Goal: Navigation & Orientation: Find specific page/section

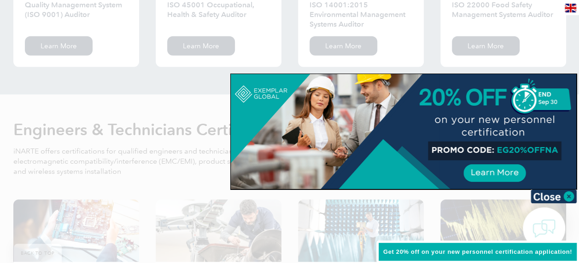
scroll to position [1105, 0]
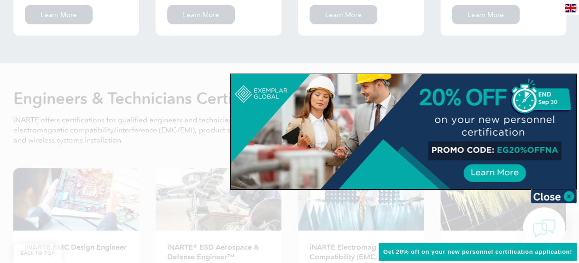
click at [505, 170] on div at bounding box center [403, 131] width 345 height 115
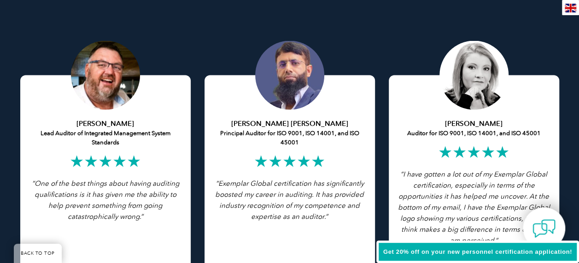
scroll to position [1801, 0]
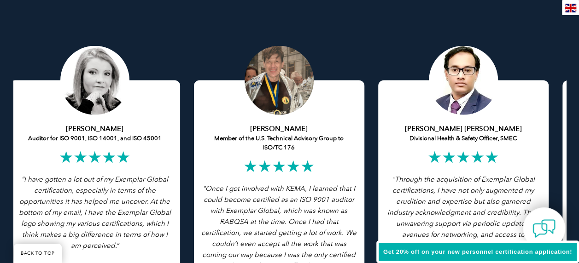
drag, startPoint x: 518, startPoint y: 111, endPoint x: 139, endPoint y: 112, distance: 378.8
click at [139, 112] on div "[PERSON_NAME] Auditor for ISO 9001, ISO 14001, and ISO 45001 ★★★★★ “I have gott…" at bounding box center [95, 177] width 170 height 193
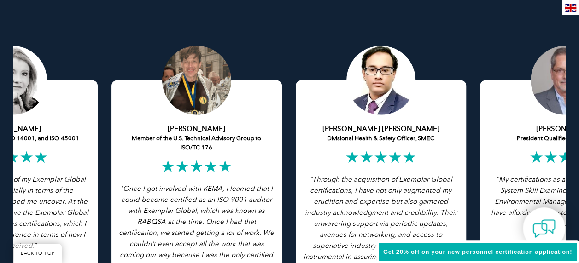
drag, startPoint x: 379, startPoint y: 133, endPoint x: 165, endPoint y: 108, distance: 215.6
click at [165, 108] on div "[PERSON_NAME] Member of the U.S. Technical Advisory Group to ISO/TC 176 ★★★★★ "…" at bounding box center [196, 177] width 170 height 193
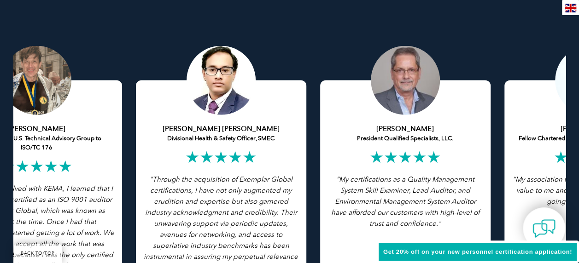
drag, startPoint x: 448, startPoint y: 118, endPoint x: 164, endPoint y: 97, distance: 284.3
click at [162, 96] on div "[PERSON_NAME] [PERSON_NAME] Divisional Health & Safety Officer, SMEC ★★★★★ "Thr…" at bounding box center [221, 160] width 184 height 228
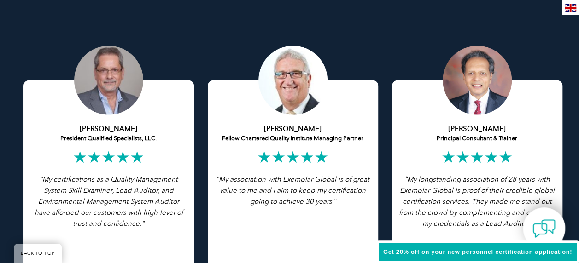
drag, startPoint x: 455, startPoint y: 115, endPoint x: 90, endPoint y: 94, distance: 365.6
click at [90, 94] on div "[PERSON_NAME] President Qualified Specialists, LLC. ★★★★★ “My certifications as…" at bounding box center [109, 160] width 184 height 228
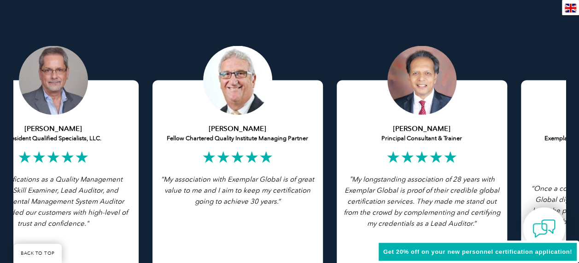
drag, startPoint x: 429, startPoint y: 101, endPoint x: 40, endPoint y: 79, distance: 390.0
click at [145, 74] on div "[PERSON_NAME] Fellow Chartered Quality Institute Managing Partner ★★★★★ “My ass…" at bounding box center [237, 160] width 184 height 228
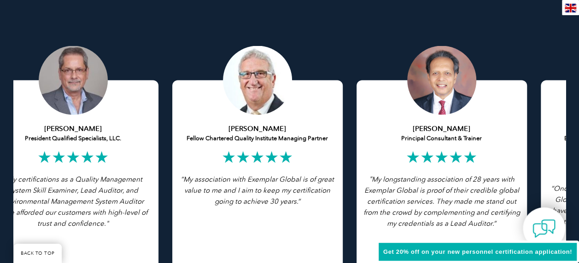
drag, startPoint x: 250, startPoint y: 91, endPoint x: 7, endPoint y: 66, distance: 244.8
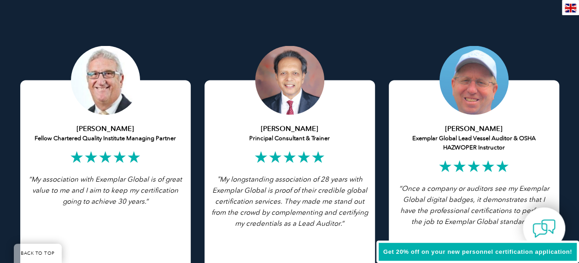
drag, startPoint x: 552, startPoint y: 68, endPoint x: 312, endPoint y: 74, distance: 240.3
click at [312, 74] on div "Featured Testimonials Browse All Testimonials [PERSON_NAME] Lead Auditor of Int…" at bounding box center [289, 140] width 579 height 423
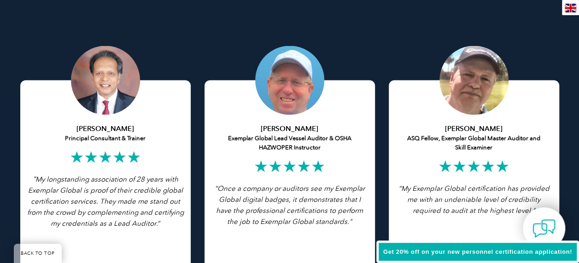
drag, startPoint x: 476, startPoint y: 109, endPoint x: 10, endPoint y: 61, distance: 469.2
click at [10, 61] on div "Featured Testimonials Browse All Testimonials [PERSON_NAME] Lead Auditor of Int…" at bounding box center [289, 140] width 579 height 423
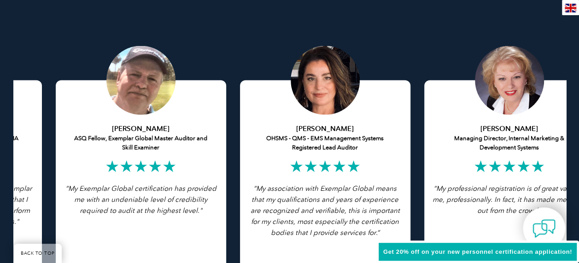
drag, startPoint x: 460, startPoint y: 118, endPoint x: 143, endPoint y: 81, distance: 319.2
click at [143, 81] on div "[PERSON_NAME] ASQ Fellow, Exemplar Global Master Auditor and Skill Examiner ★★★…" at bounding box center [141, 160] width 184 height 228
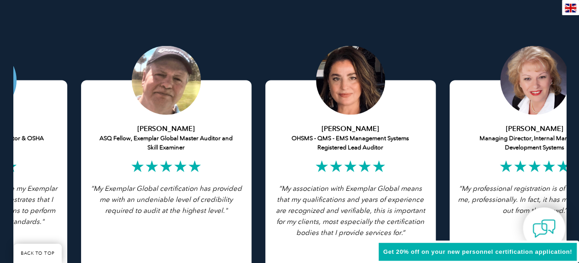
drag, startPoint x: 525, startPoint y: 122, endPoint x: 155, endPoint y: 87, distance: 371.7
click at [265, 86] on div "[PERSON_NAME] OHSMS - QMS - EMS Management Systems Registered Lead Auditor ★★★★…" at bounding box center [350, 177] width 170 height 193
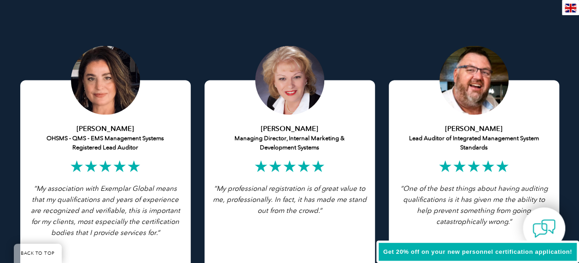
drag, startPoint x: 511, startPoint y: 117, endPoint x: -2, endPoint y: 82, distance: 514.4
click at [109, 83] on div at bounding box center [105, 80] width 69 height 69
click at [109, 141] on h5 "[PERSON_NAME] OHSMS - QMS - EMS Management Systems Registered Lead Auditor" at bounding box center [105, 138] width 156 height 28
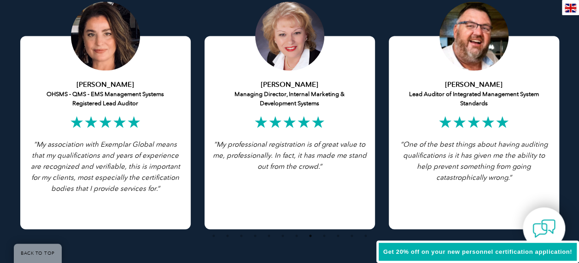
scroll to position [1847, 0]
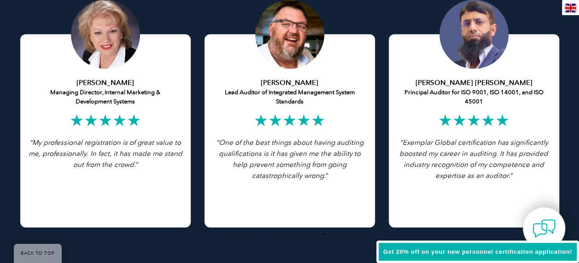
click at [203, 155] on div "[PERSON_NAME] Lead Auditor of Integrated Management System Standards ★★★★★ “ On…" at bounding box center [289, 114] width 184 height 228
drag, startPoint x: 289, startPoint y: 147, endPoint x: 333, endPoint y: 144, distance: 44.3
click at [292, 147] on p "“ One of the best things about having auditing qualifications is it has given m…" at bounding box center [289, 159] width 156 height 44
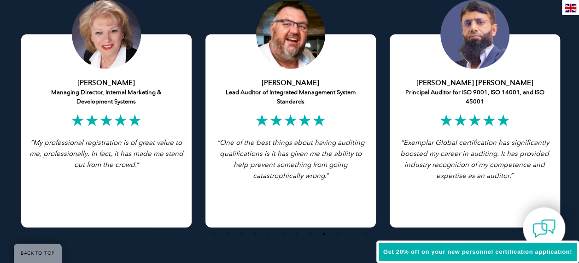
drag, startPoint x: 433, startPoint y: 96, endPoint x: 438, endPoint y: 90, distance: 8.1
click at [435, 95] on h5 "[PERSON_NAME] [PERSON_NAME] Principal Auditor for ISO 9001, ISO 14001, and ISO …" at bounding box center [474, 92] width 156 height 28
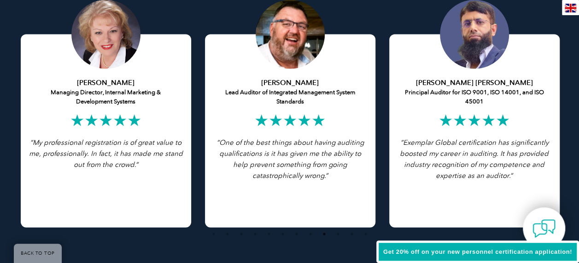
click at [475, 42] on div at bounding box center [474, 34] width 69 height 69
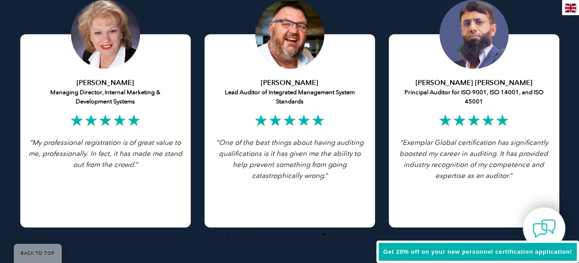
drag, startPoint x: 467, startPoint y: 42, endPoint x: 99, endPoint y: 70, distance: 368.3
click at [96, 70] on div "[PERSON_NAME] Lead Auditor of Integrated Management System Standards ★★★★★ “ On…" at bounding box center [473, 114] width 4971 height 228
drag, startPoint x: 114, startPoint y: 46, endPoint x: 85, endPoint y: 141, distance: 99.6
click at [114, 49] on div at bounding box center [105, 34] width 69 height 69
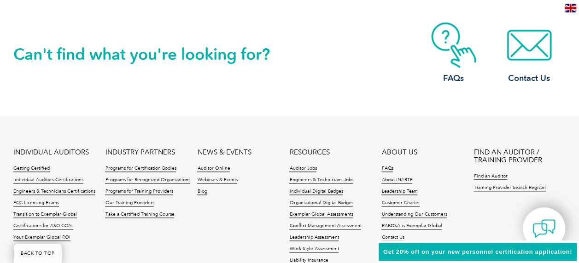
scroll to position [2169, 0]
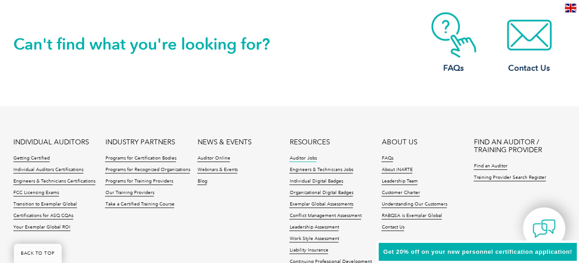
click at [308, 156] on link "Auditor Jobs" at bounding box center [302, 159] width 27 height 6
